Goal: Task Accomplishment & Management: Use online tool/utility

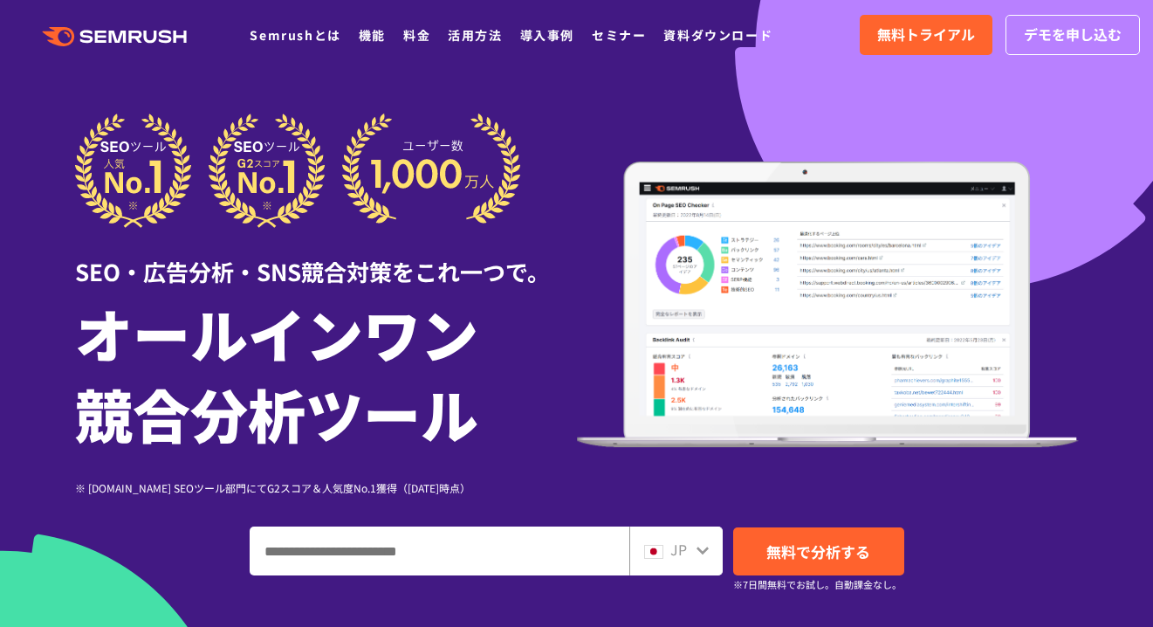
click at [350, 550] on input "ドメイン、キーワードまたはURLを入力してください" at bounding box center [439, 550] width 378 height 47
paste input "**********"
type input "**********"
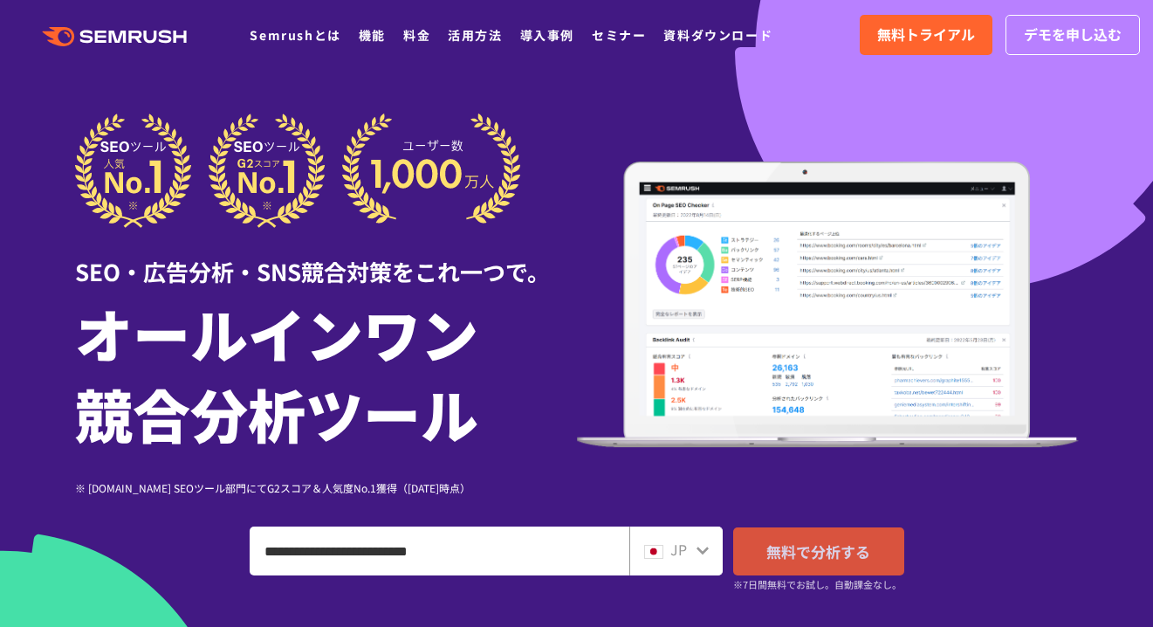
click at [832, 552] on span "無料で分析する" at bounding box center [818, 551] width 104 height 22
